Goal: Entertainment & Leisure: Consume media (video, audio)

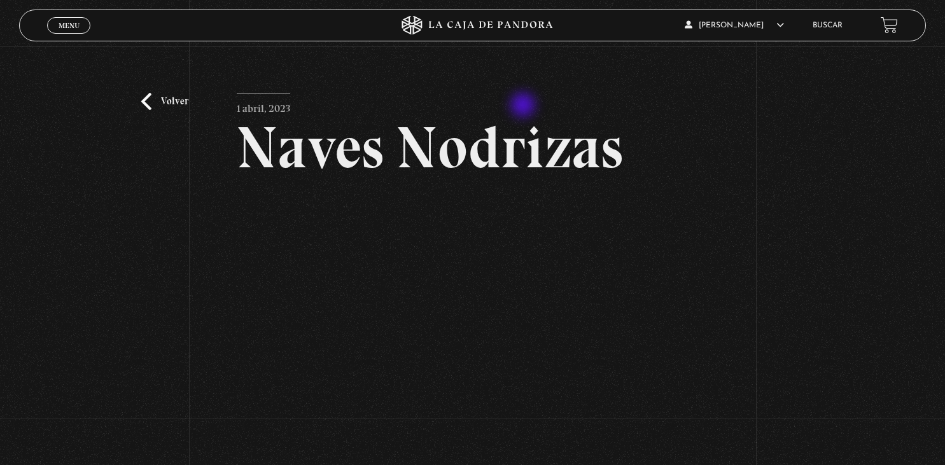
scroll to position [53, 0]
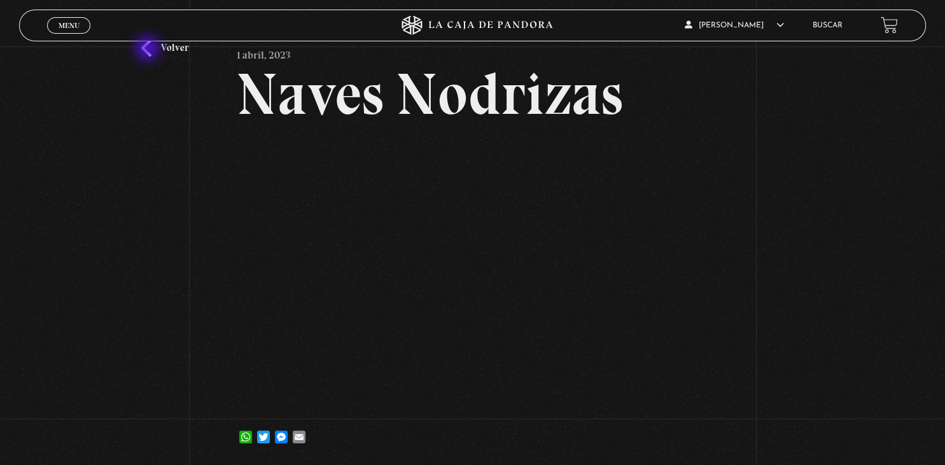
click at [149, 50] on link "Volver" at bounding box center [164, 47] width 47 height 17
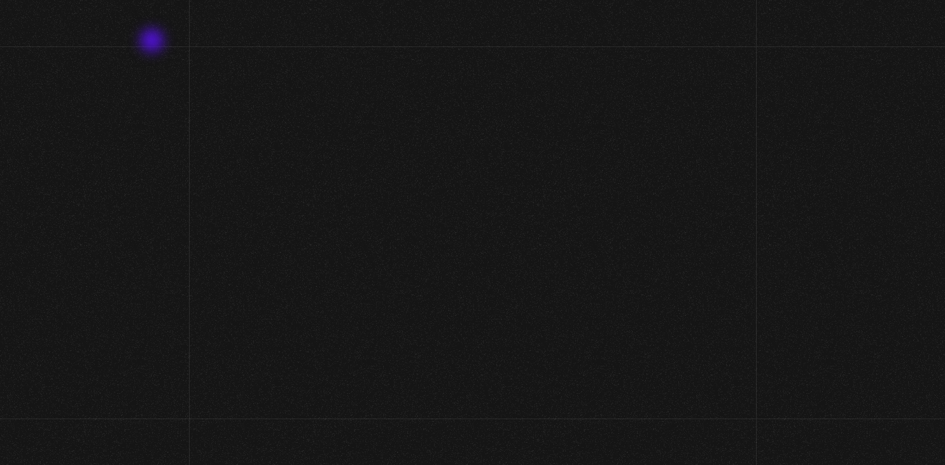
scroll to position [94, 0]
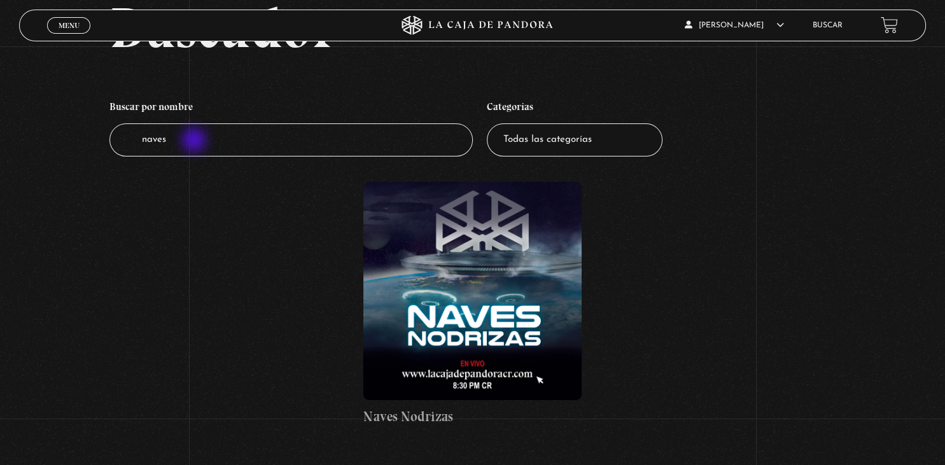
click at [195, 141] on input "naves" at bounding box center [290, 140] width 363 height 34
type input "n"
type input "abadon"
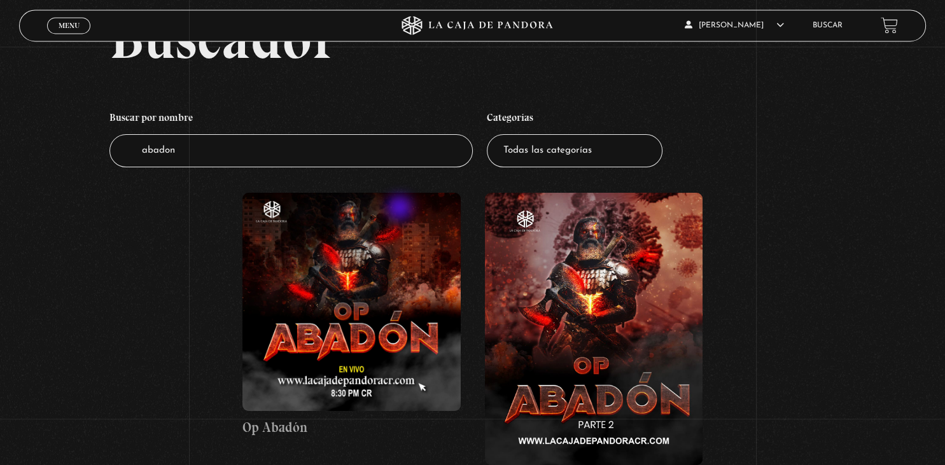
scroll to position [124, 0]
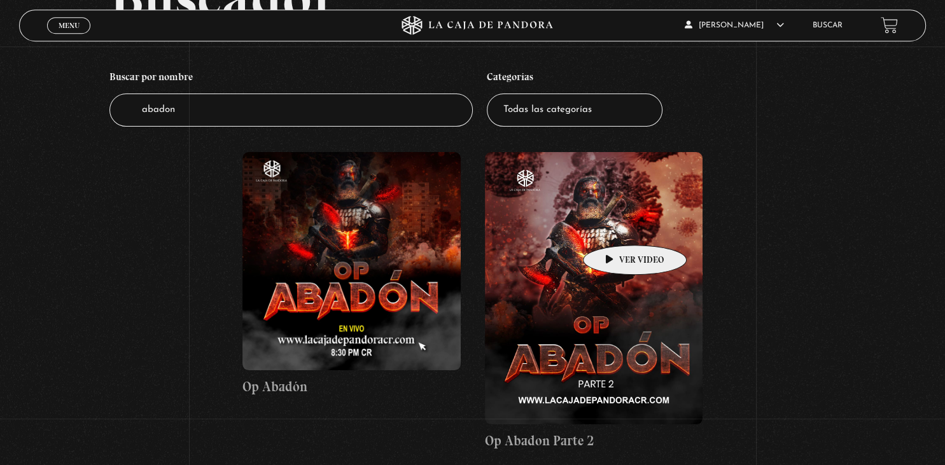
click at [615, 226] on figure at bounding box center [594, 288] width 218 height 272
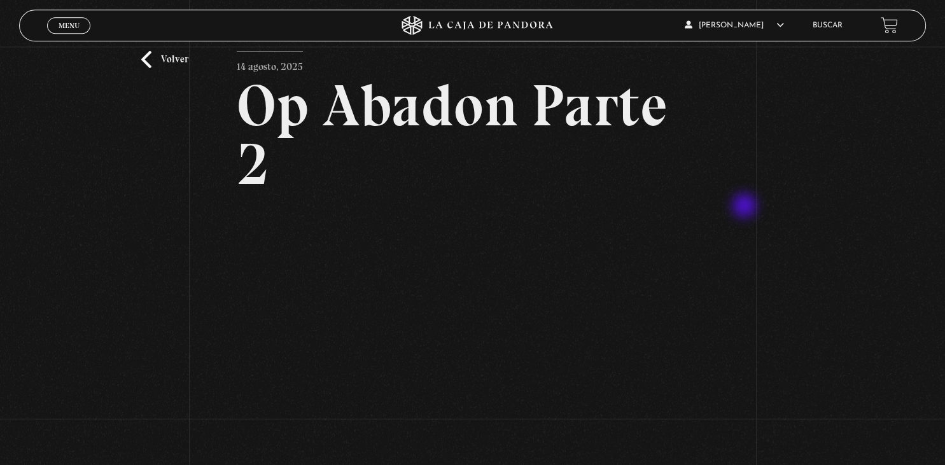
scroll to position [109, 0]
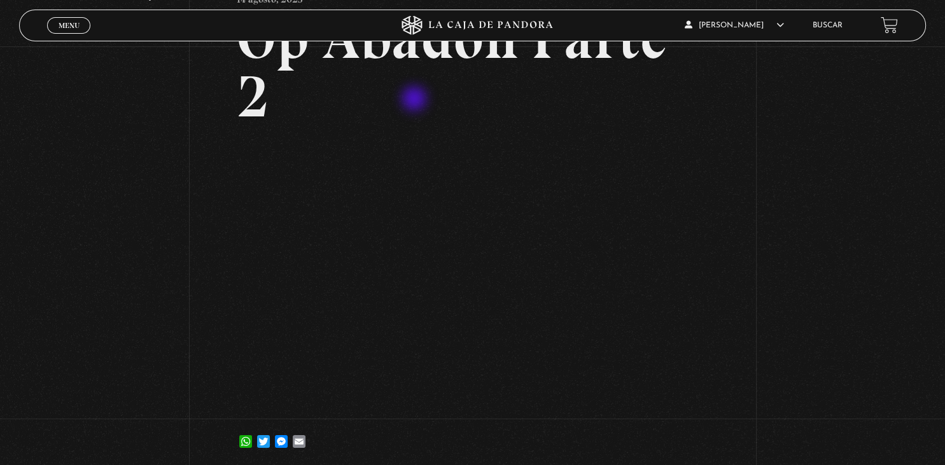
click at [416, 100] on h2 "Op Abadon Parte 2" at bounding box center [473, 67] width 472 height 117
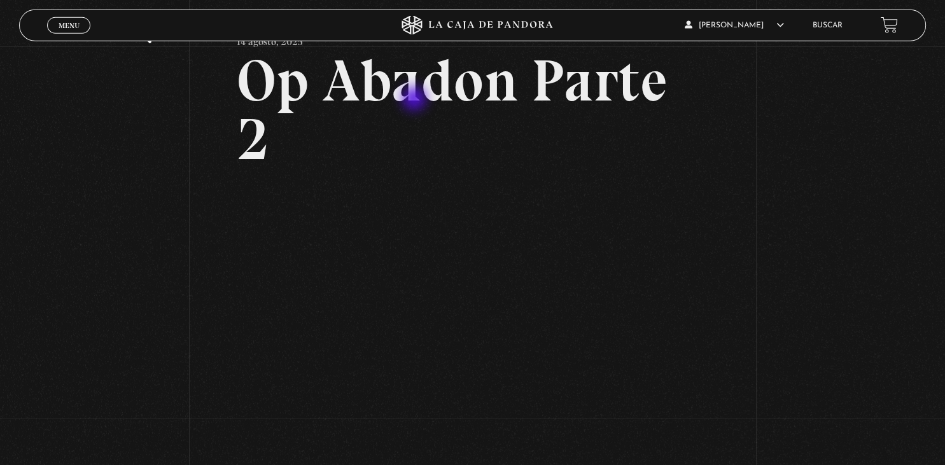
scroll to position [0, 0]
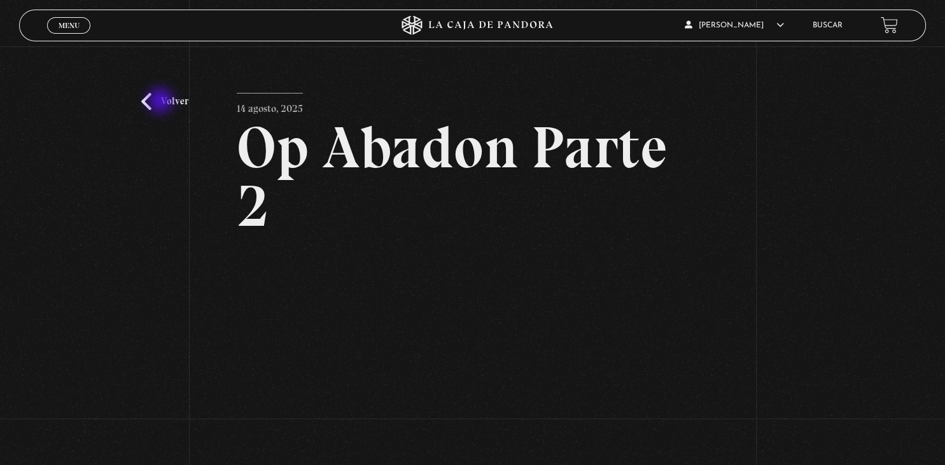
click at [162, 102] on link "Volver" at bounding box center [164, 101] width 47 height 17
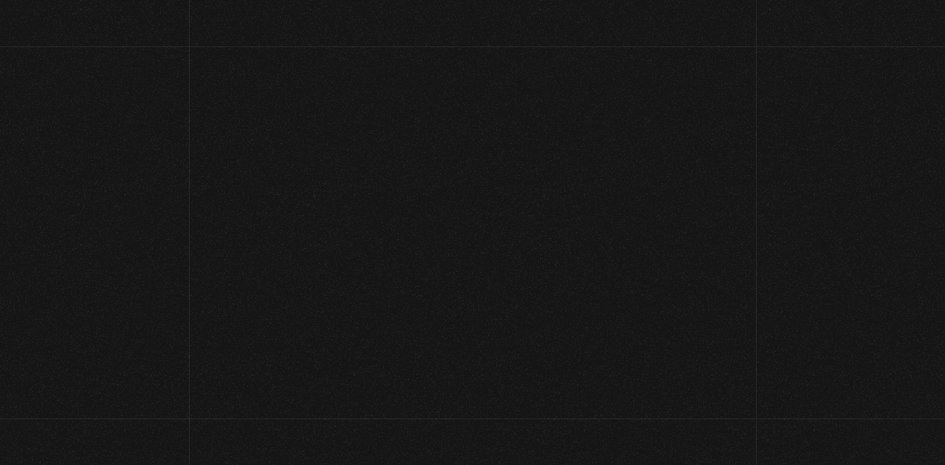
scroll to position [124, 0]
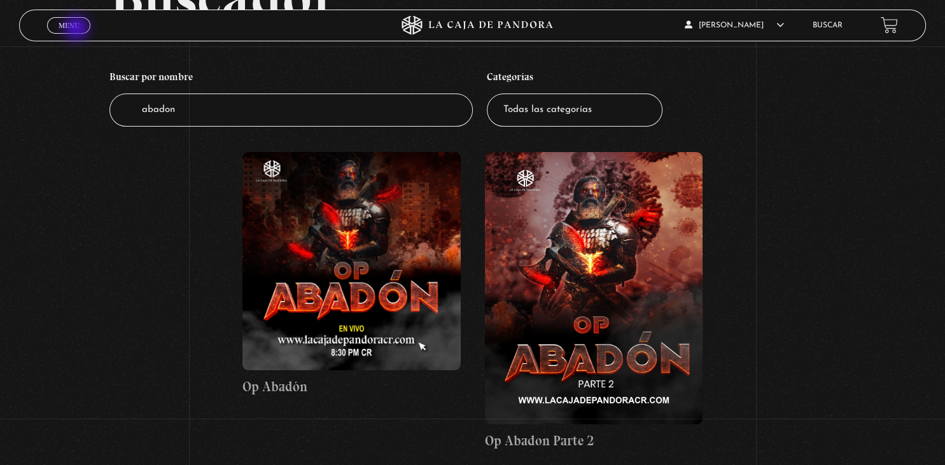
click at [78, 29] on span "Menu" at bounding box center [69, 26] width 21 height 8
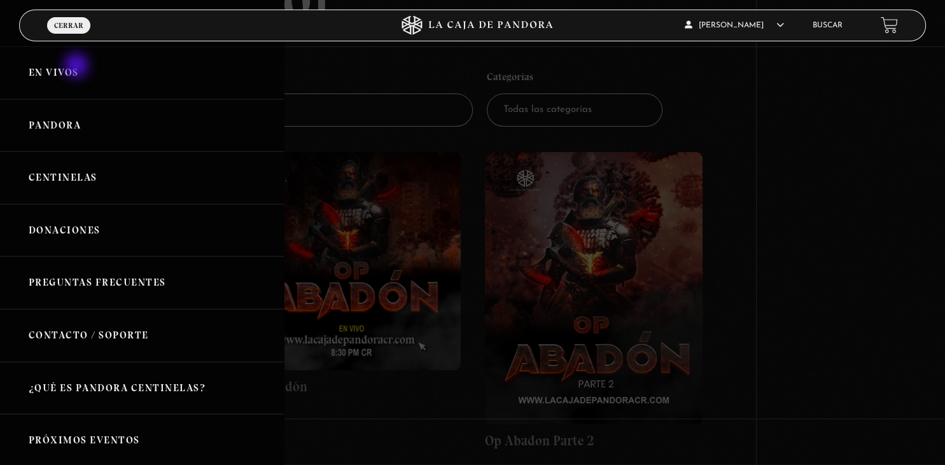
click at [78, 67] on link "En vivos" at bounding box center [142, 72] width 284 height 53
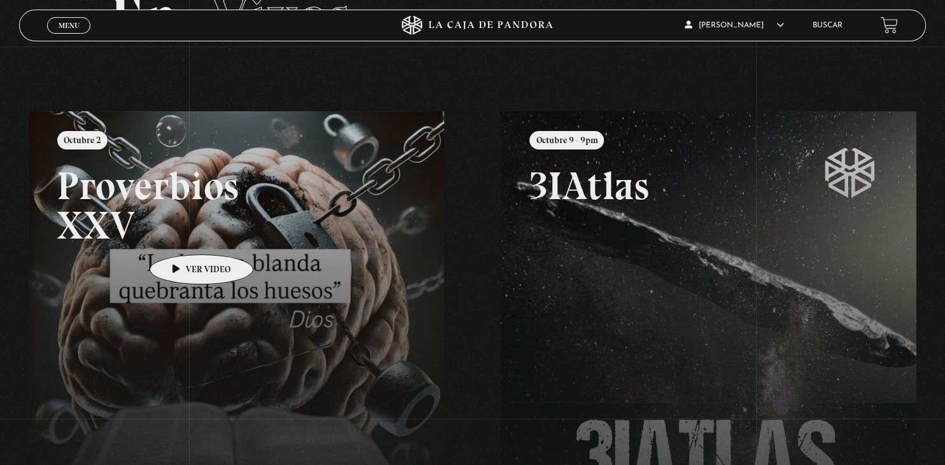
scroll to position [181, 0]
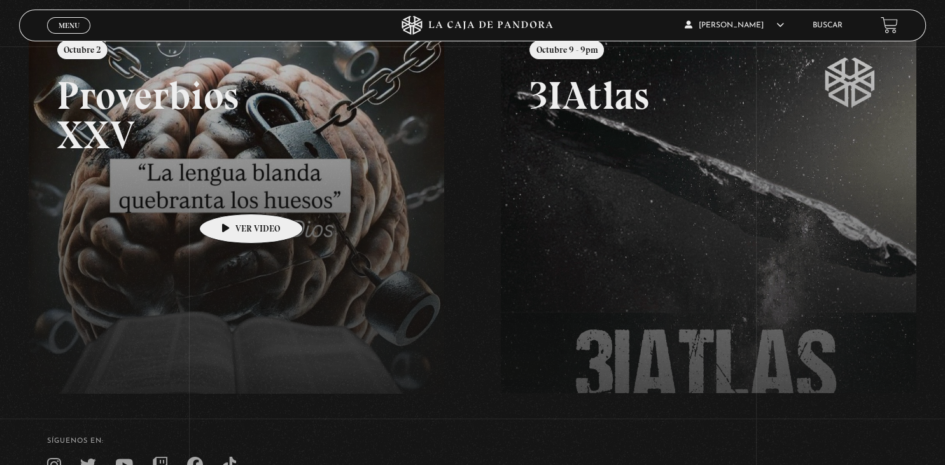
click at [231, 195] on link at bounding box center [501, 253] width 945 height 465
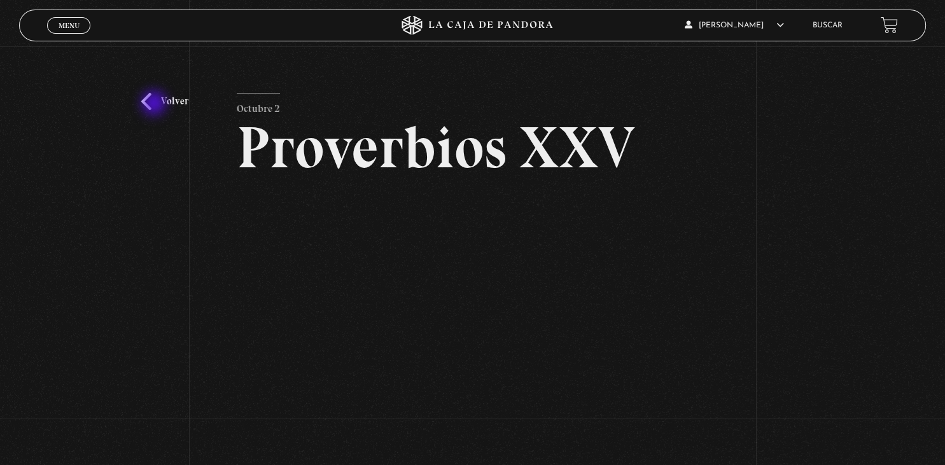
click at [155, 104] on link "Volver" at bounding box center [164, 101] width 47 height 17
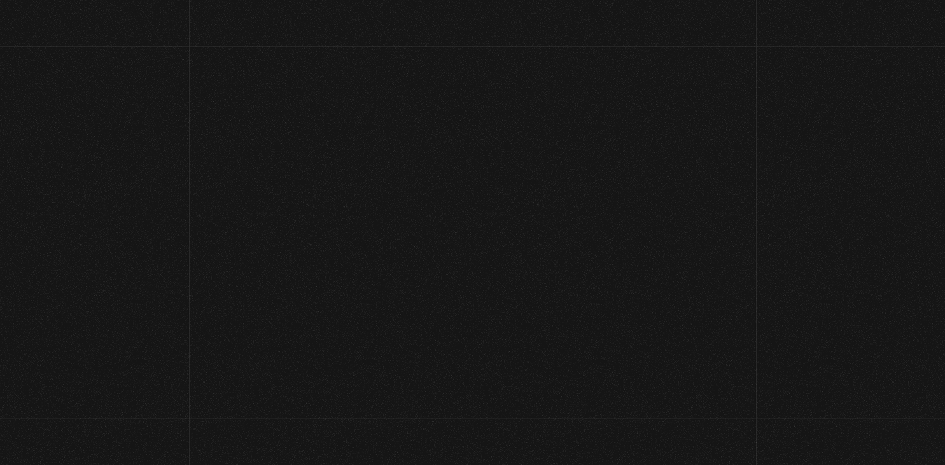
scroll to position [181, 0]
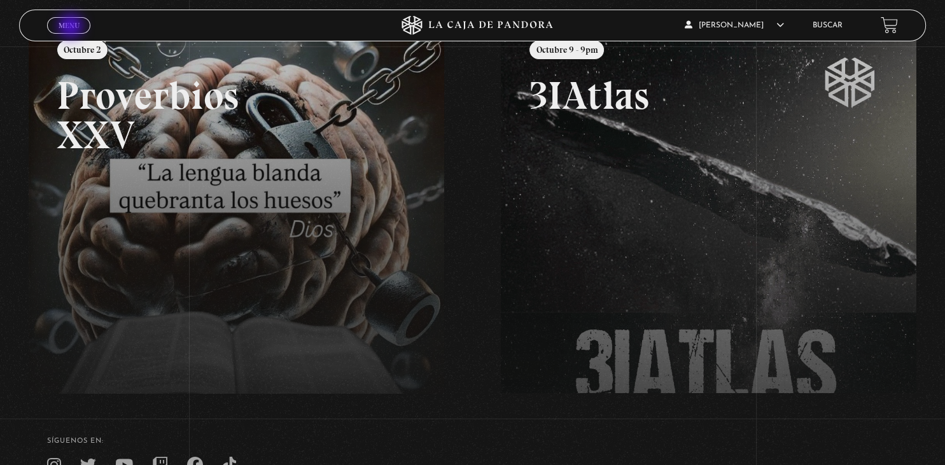
click at [72, 27] on span "Menu" at bounding box center [69, 26] width 21 height 8
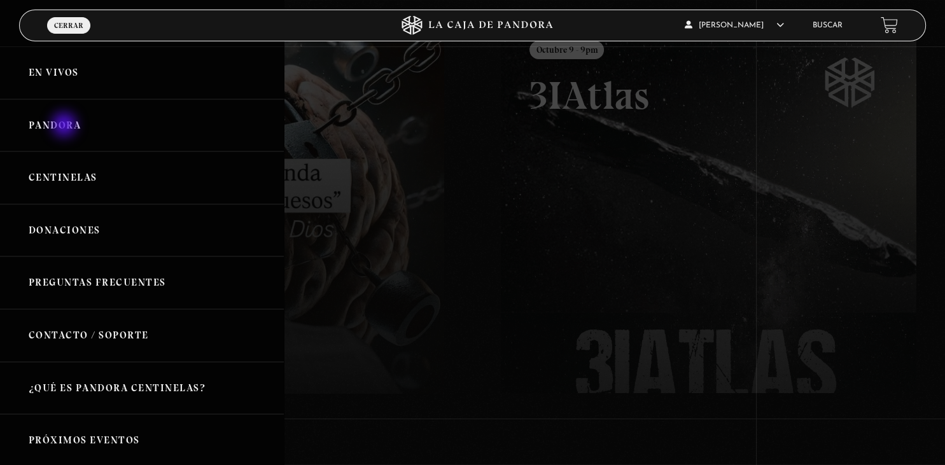
click at [66, 126] on link "Pandora" at bounding box center [142, 125] width 284 height 53
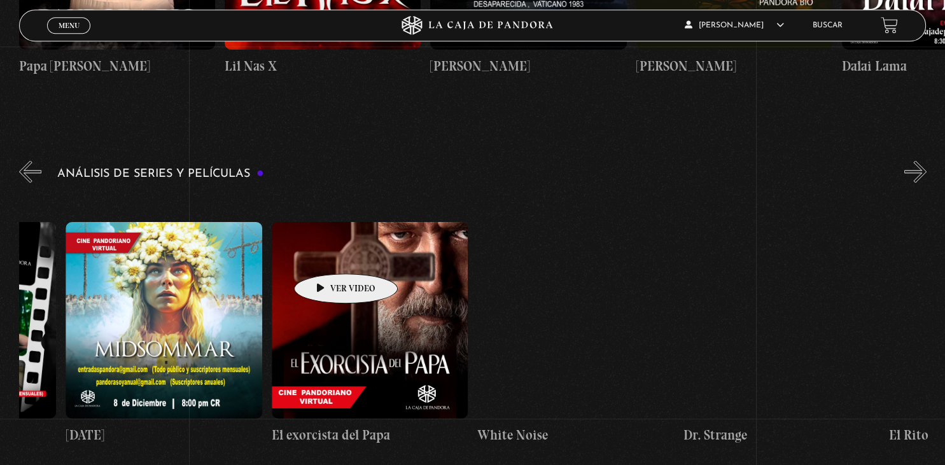
scroll to position [0, 1111]
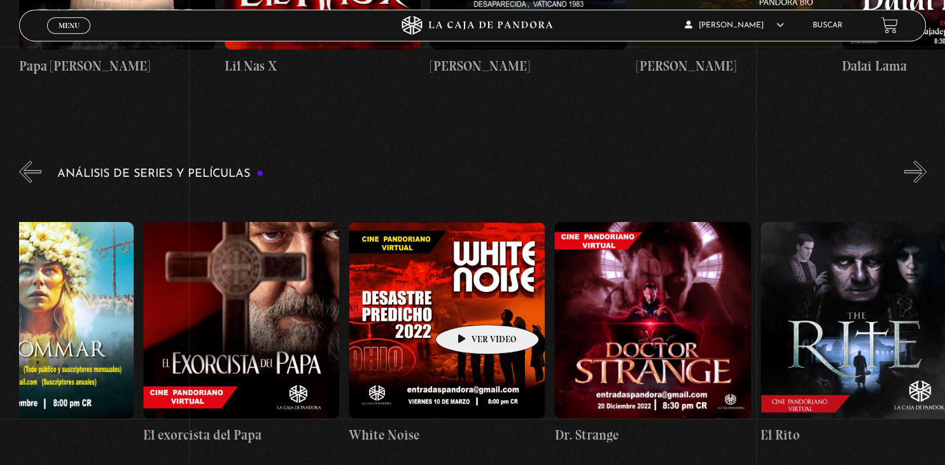
click at [467, 306] on figure at bounding box center [447, 320] width 196 height 196
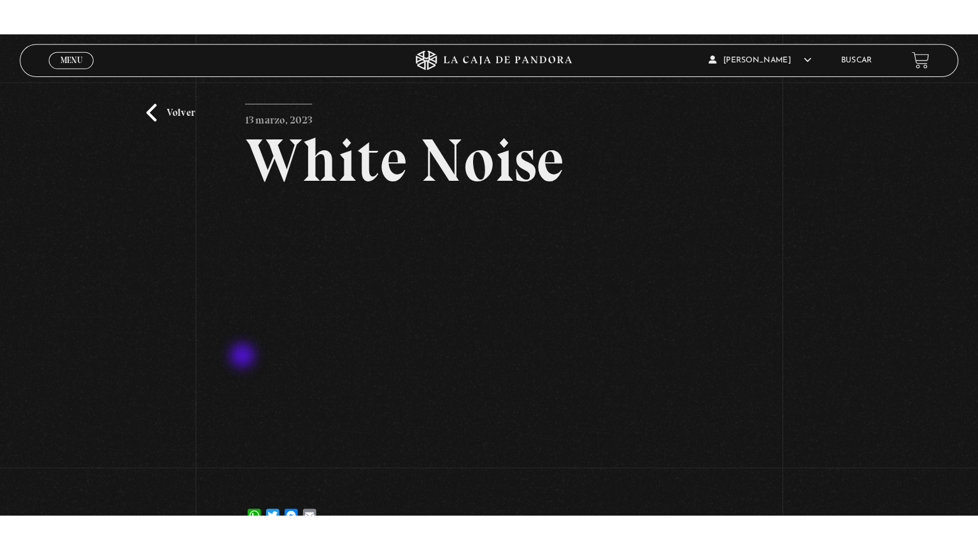
scroll to position [45, 0]
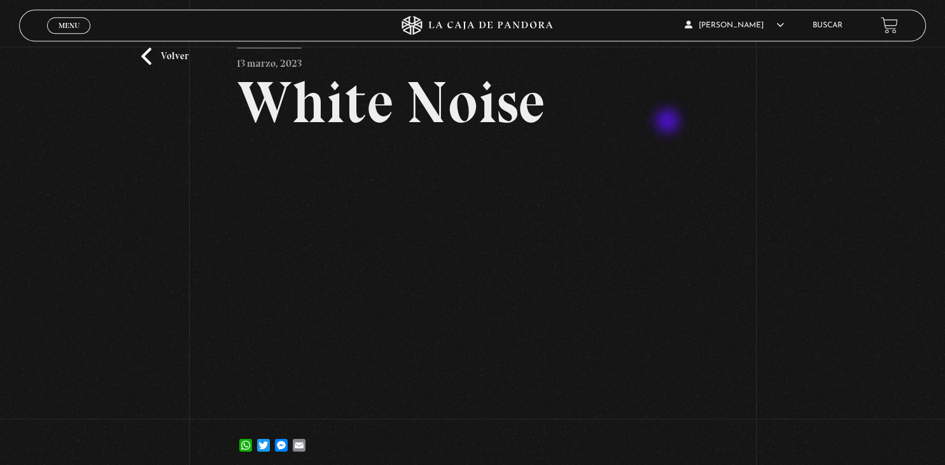
click at [669, 122] on h2 "White Noise" at bounding box center [473, 102] width 472 height 59
